Goal: Task Accomplishment & Management: Manage account settings

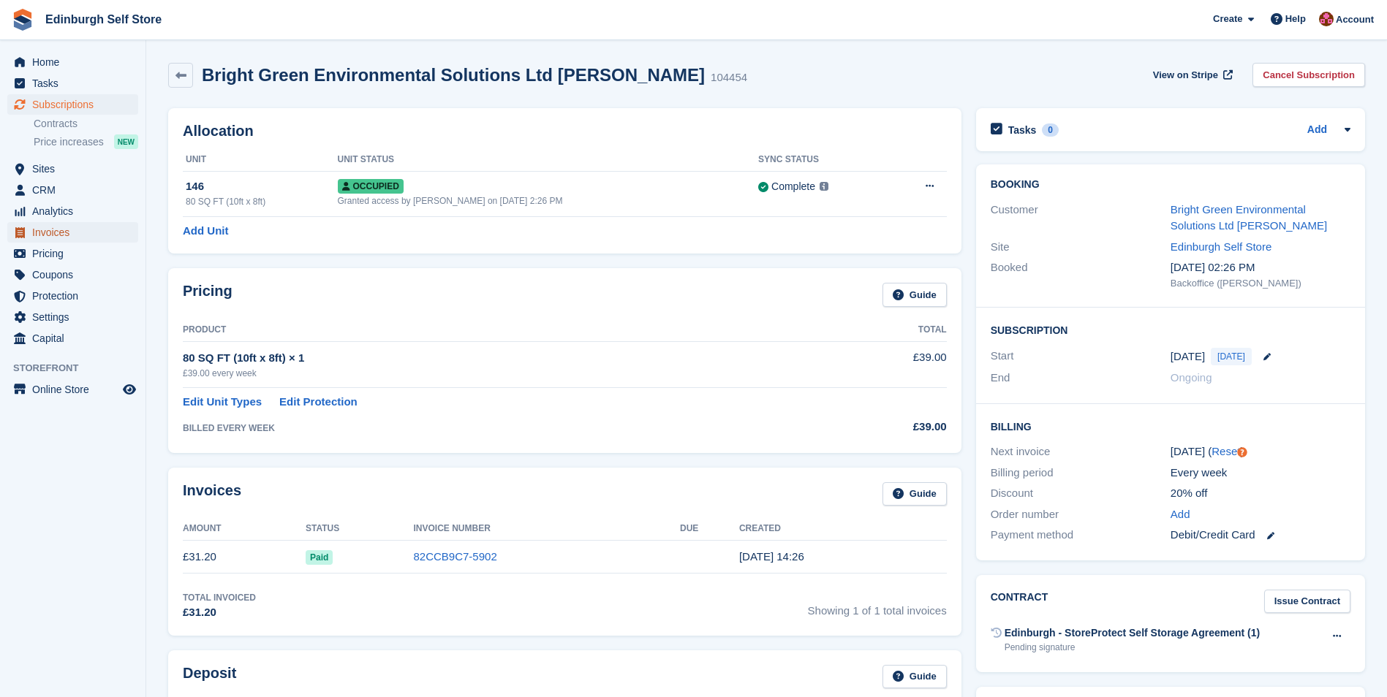
click at [86, 234] on span "Invoices" at bounding box center [76, 232] width 88 height 20
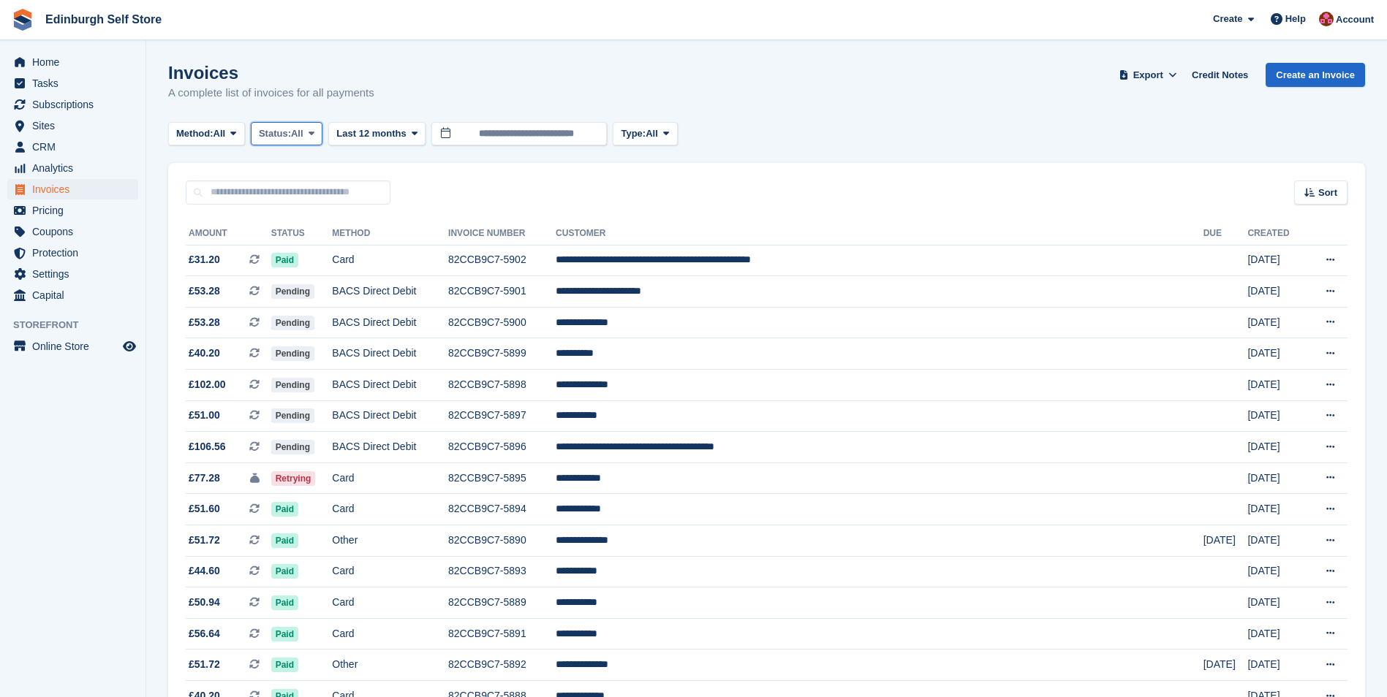
click at [314, 131] on icon at bounding box center [311, 134] width 6 height 10
click at [303, 251] on link "Open" at bounding box center [320, 247] width 127 height 26
